Goal: Information Seeking & Learning: Learn about a topic

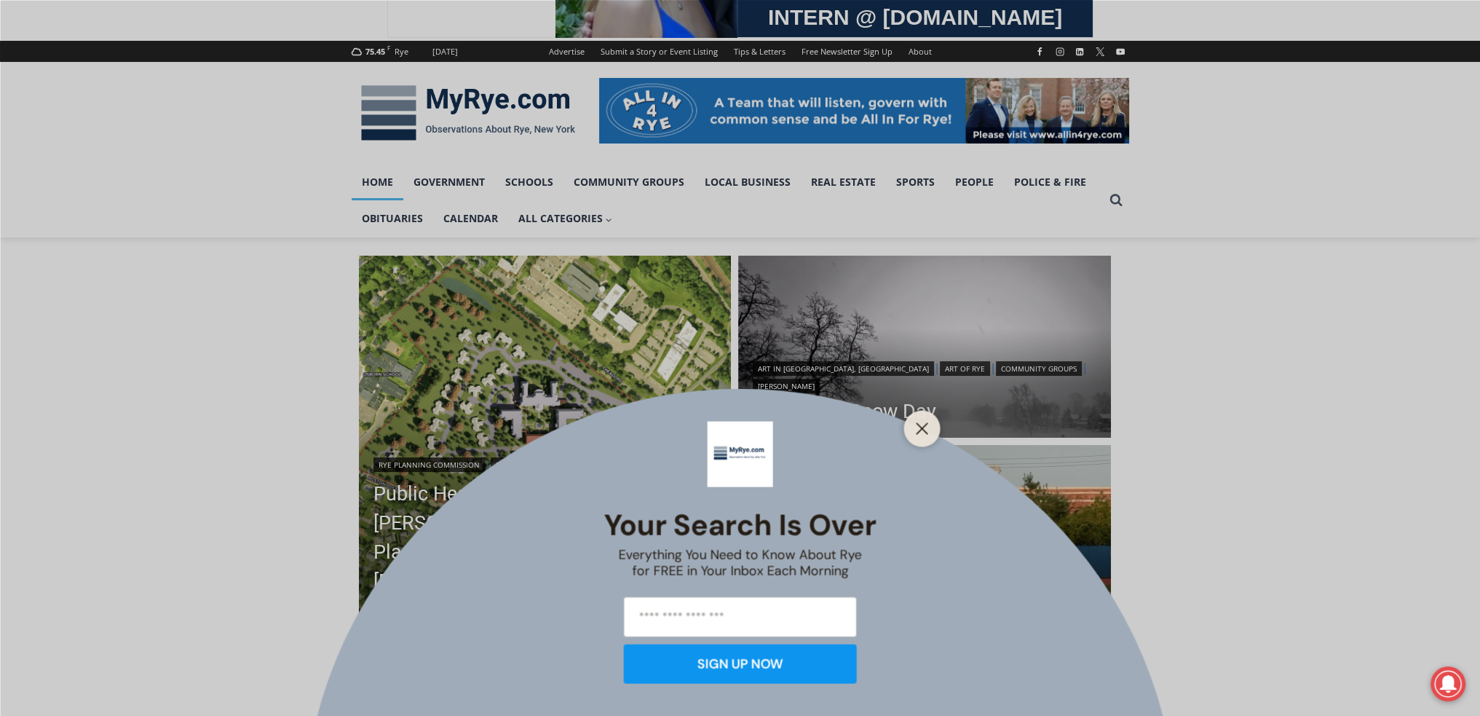
scroll to position [170, 0]
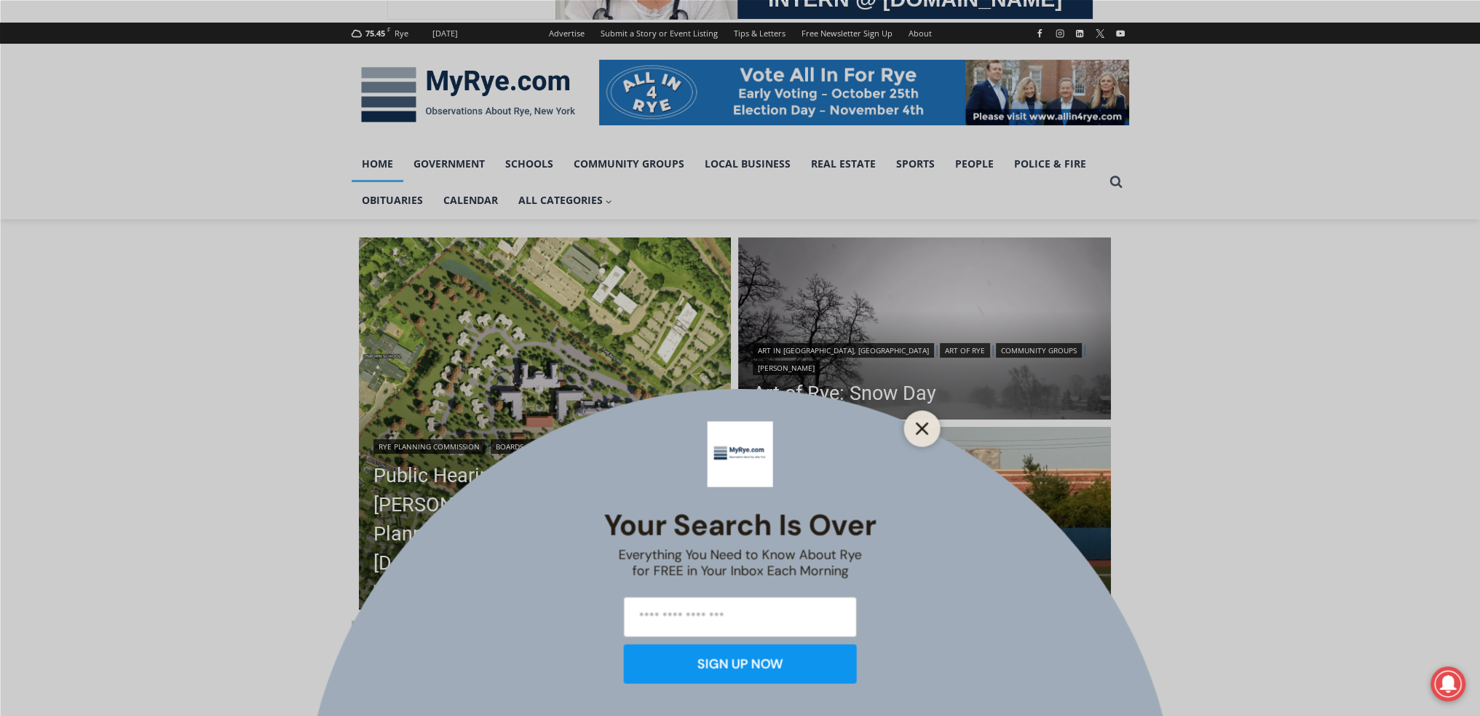
click at [931, 425] on button "Close" at bounding box center [922, 428] width 20 height 20
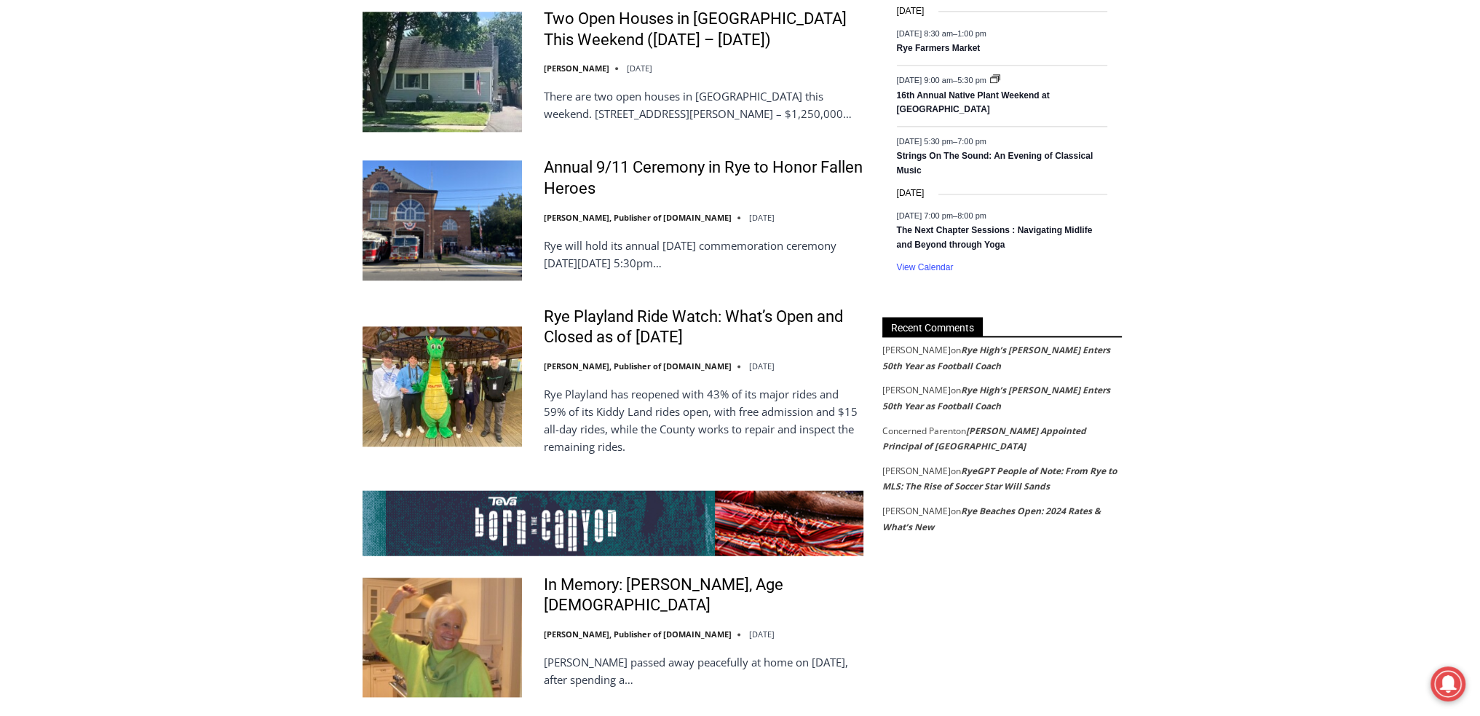
scroll to position [2549, 0]
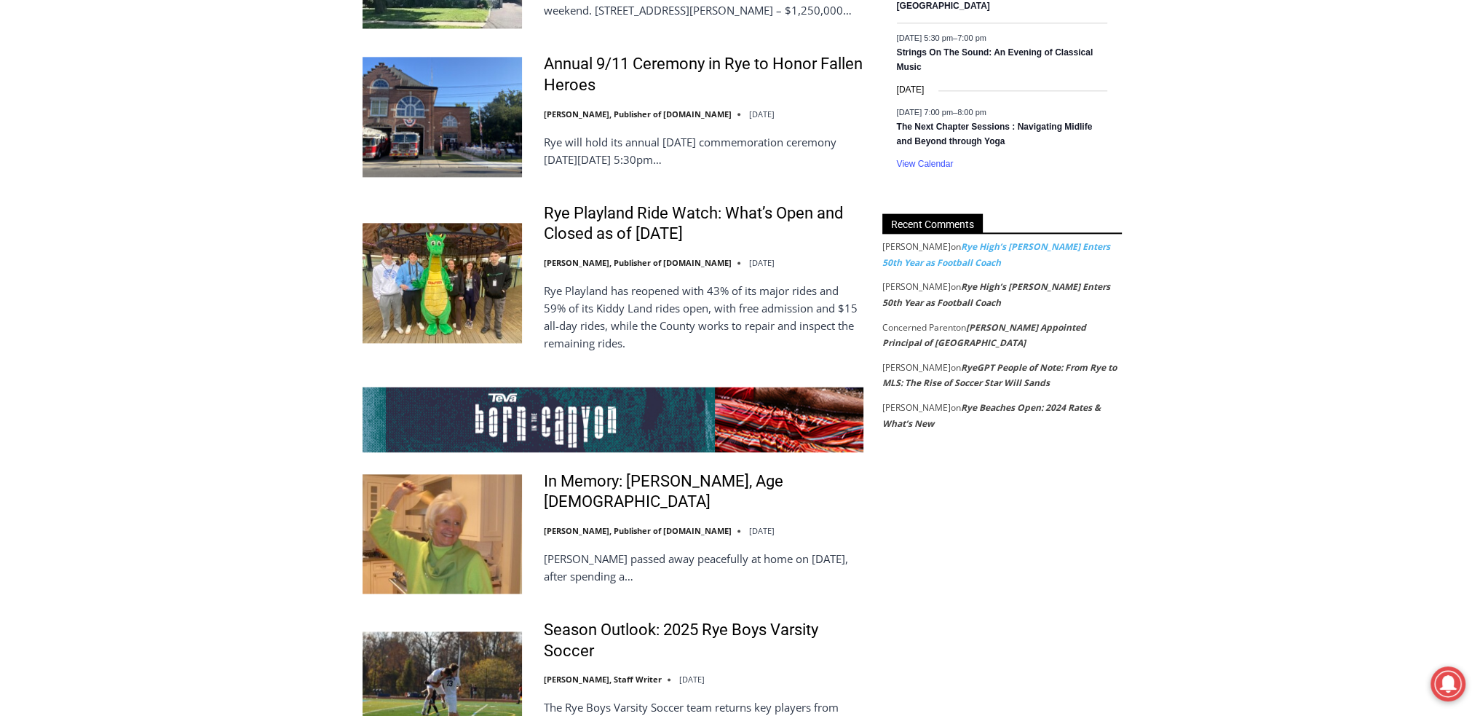
click at [949, 264] on link "Rye High’s [PERSON_NAME] Enters 50th Year as Football Coach" at bounding box center [997, 254] width 228 height 28
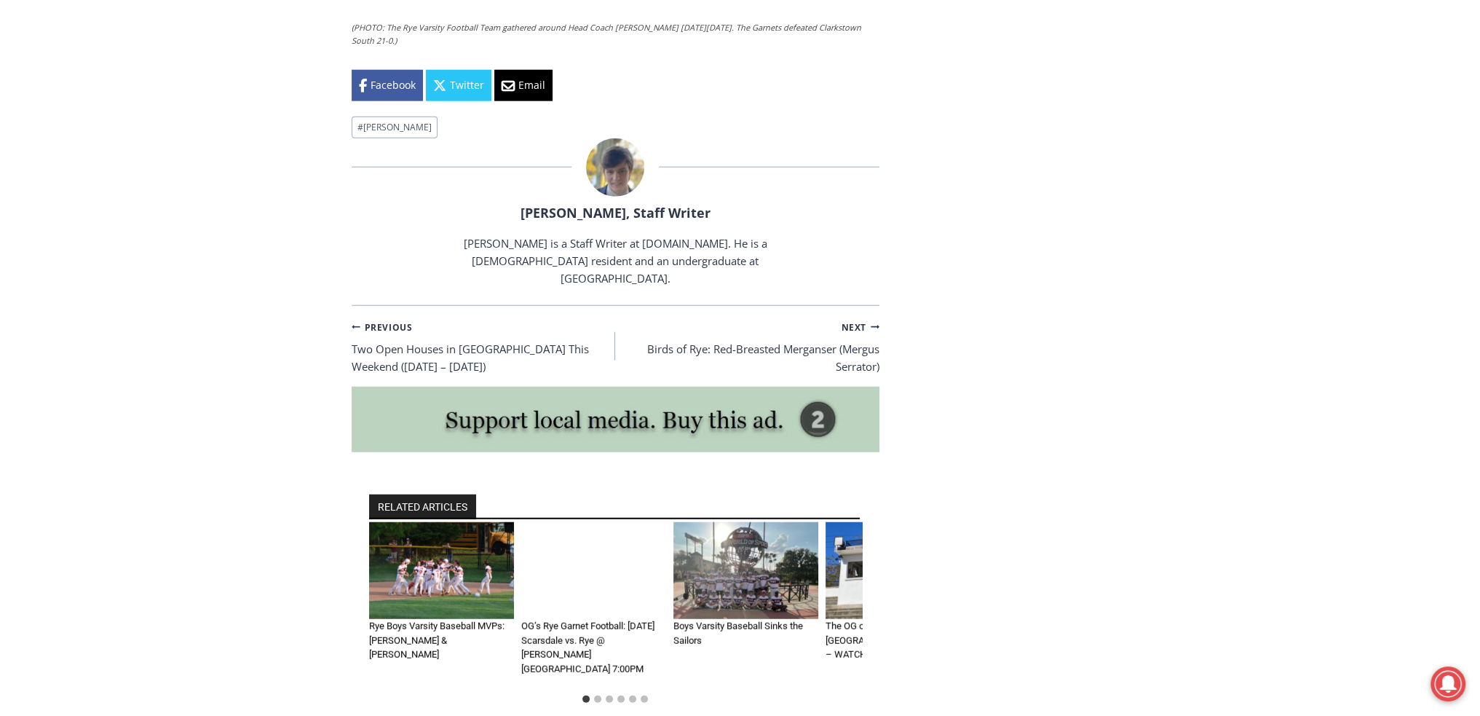
scroll to position [4896, 0]
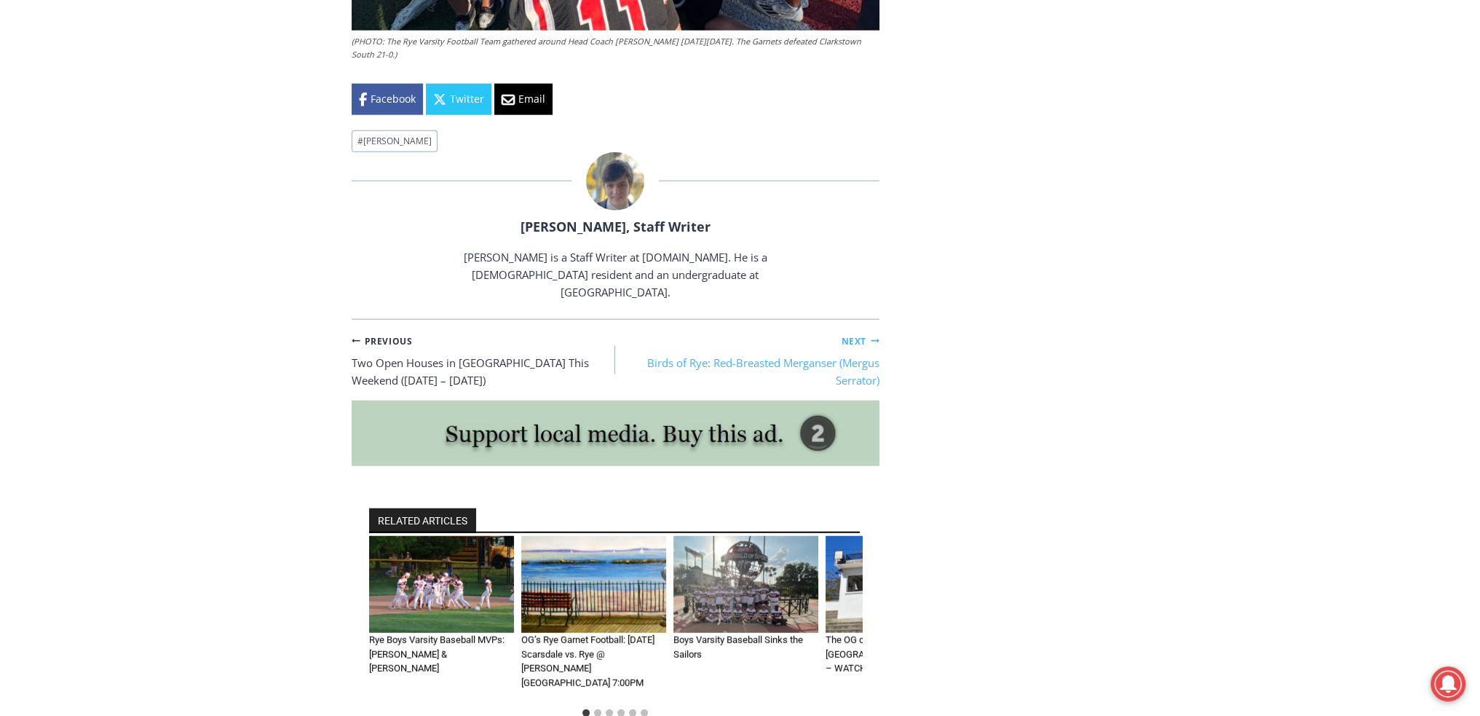
click at [744, 331] on link "Next Continue Birds of Rye: Red-Breasted Merganser (Mergus Serrator)" at bounding box center [747, 360] width 264 height 58
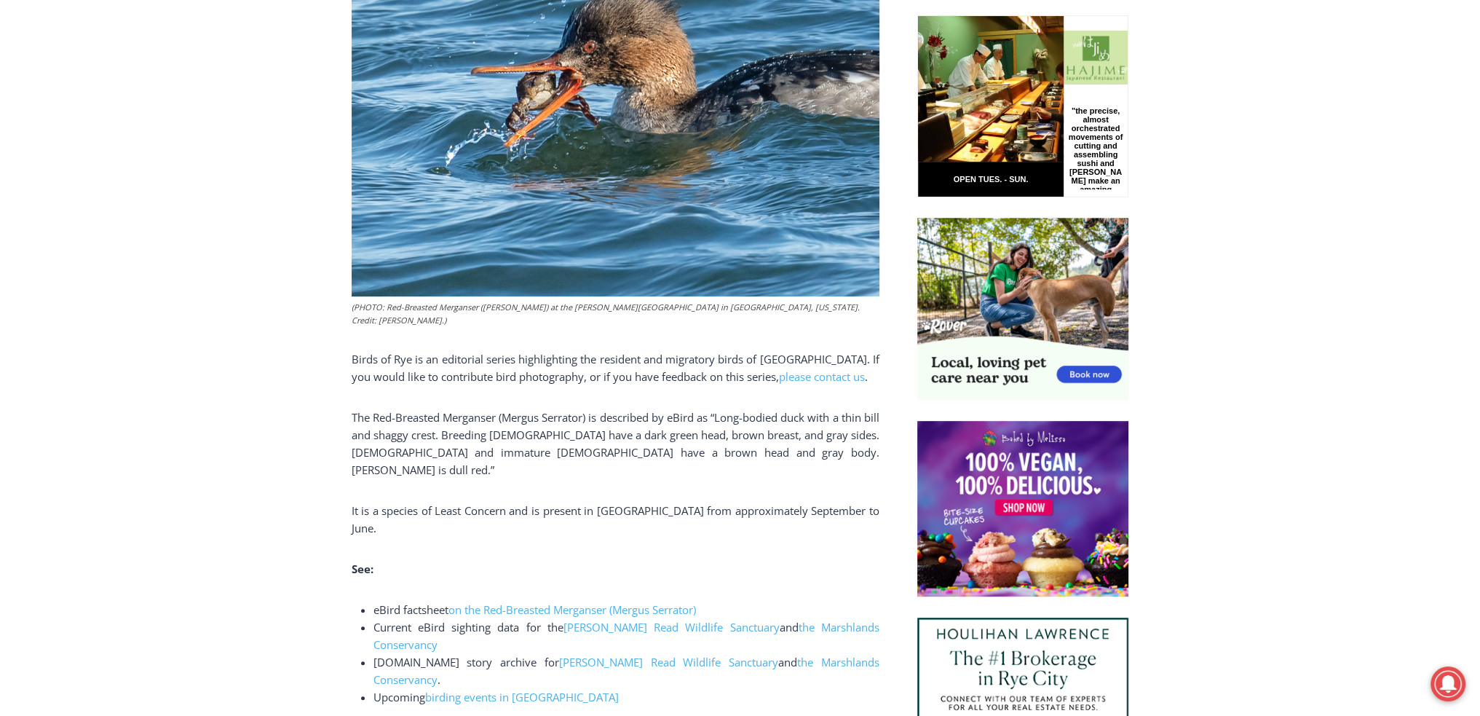
scroll to position [602, 0]
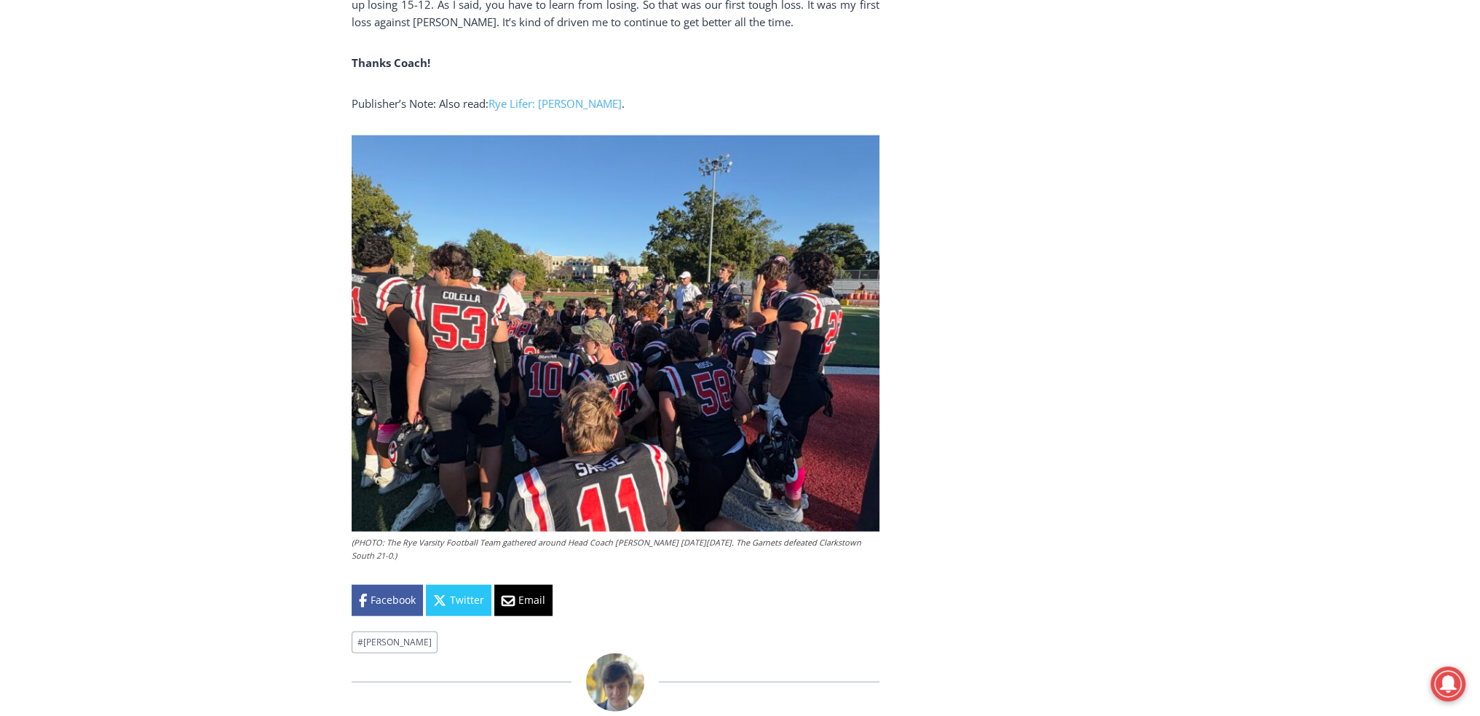
scroll to position [4054, 0]
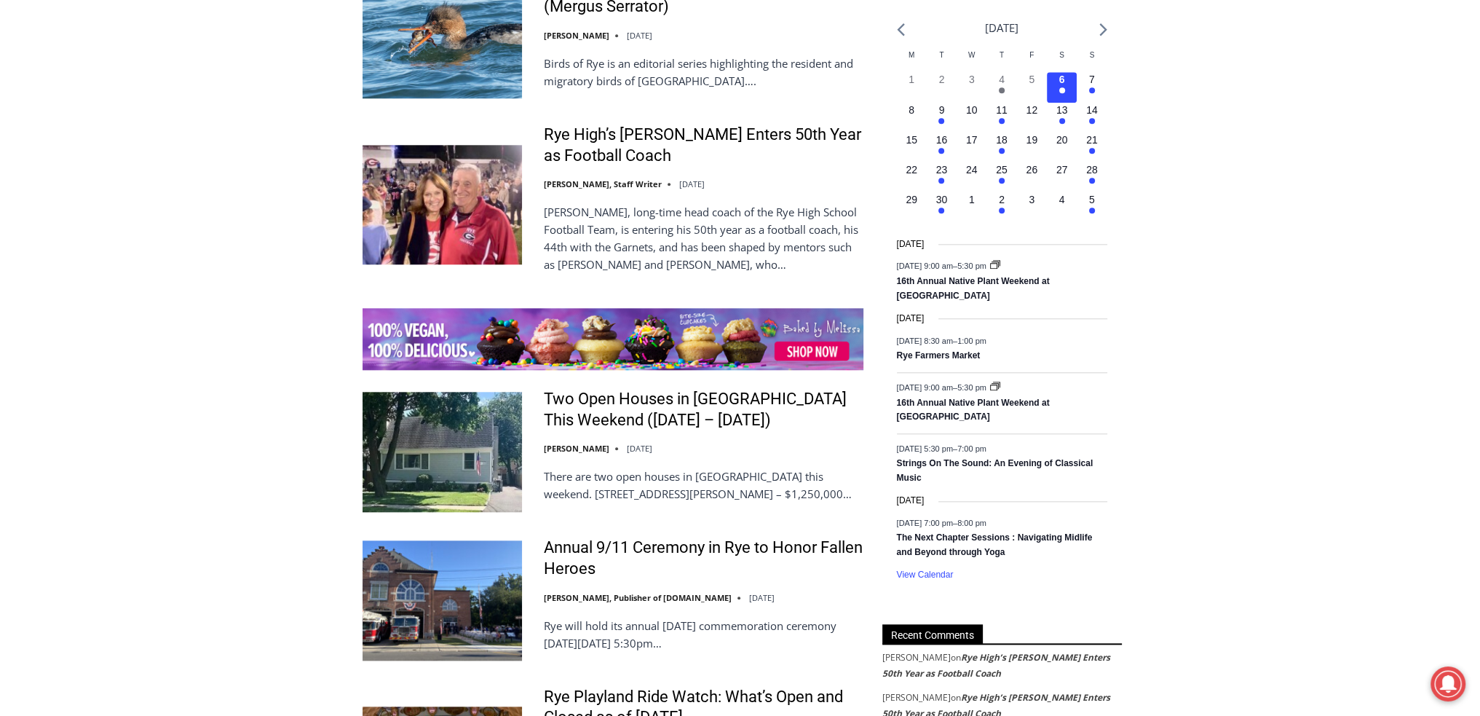
scroll to position [2209, 0]
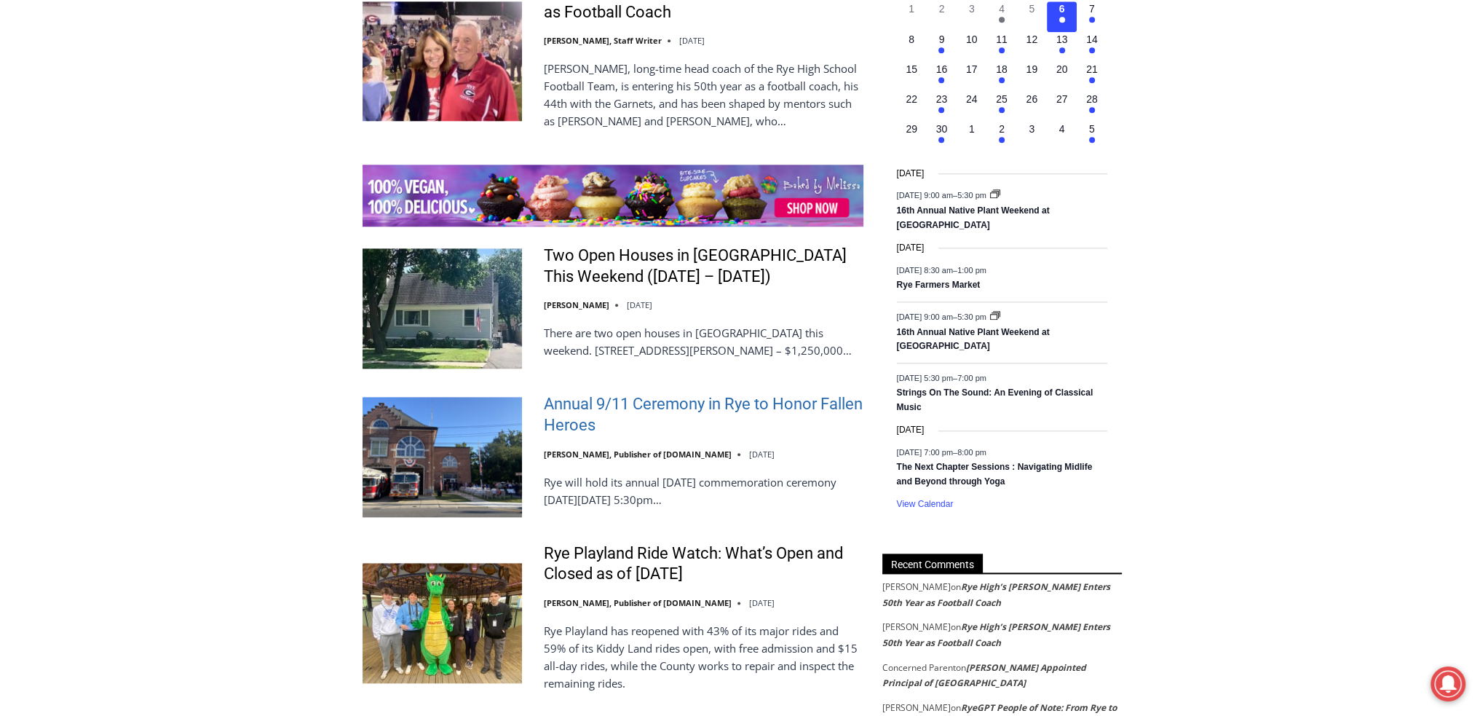
click at [672, 394] on link "Annual 9/11 Ceremony in Rye to Honor Fallen Heroes" at bounding box center [704, 415] width 320 height 42
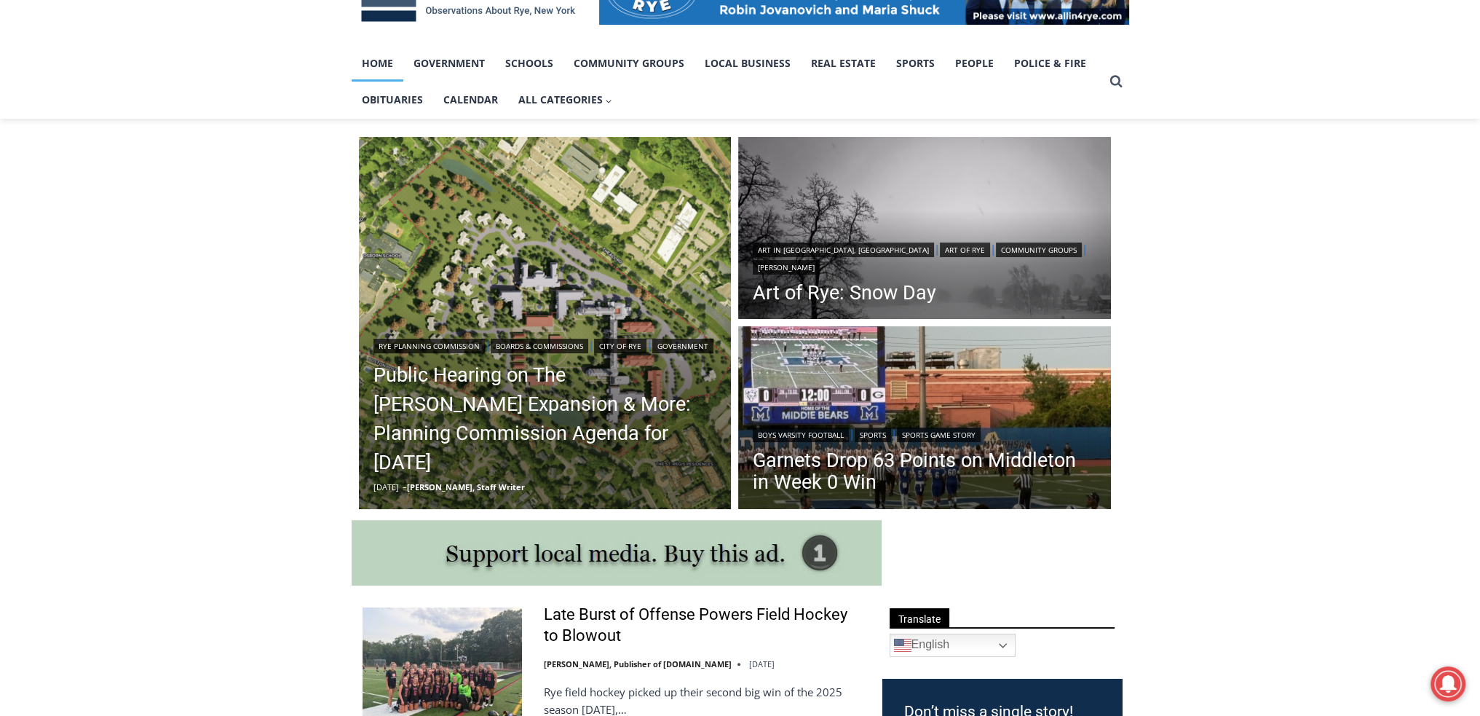
scroll to position [170, 0]
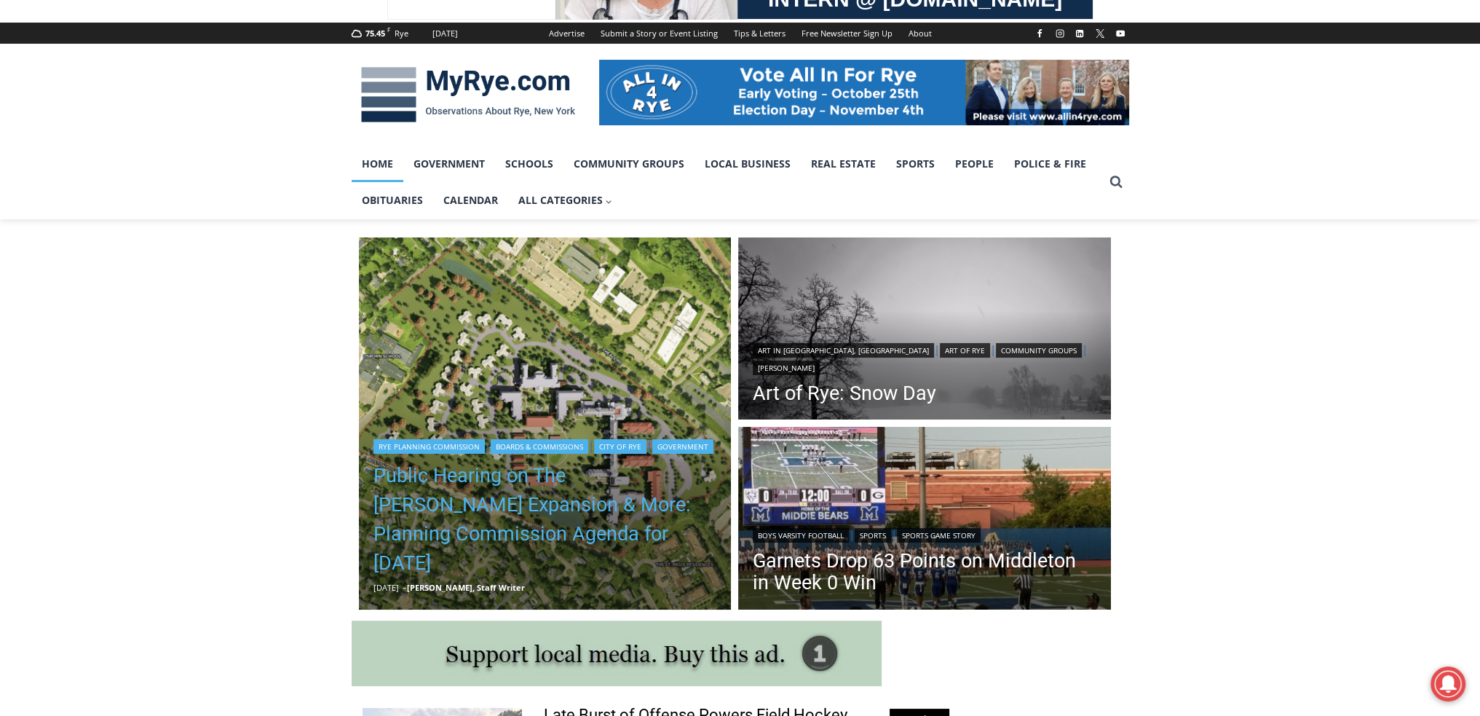
click at [385, 475] on link "Public Hearing on The [PERSON_NAME] Expansion & More: Planning Commission Agend…" at bounding box center [546, 519] width 344 height 117
